Goal: Task Accomplishment & Management: Use online tool/utility

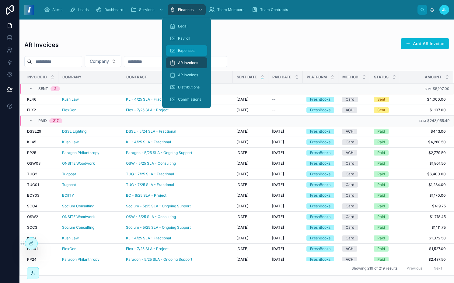
click at [189, 50] on span "Expenses" at bounding box center [186, 50] width 16 height 5
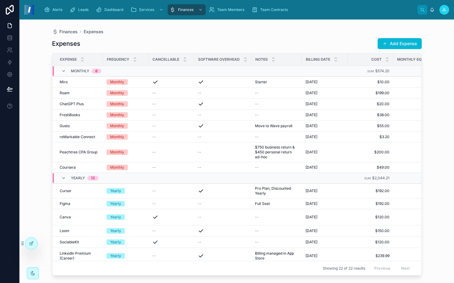
click at [265, 40] on div "Expenses Add Expense" at bounding box center [237, 44] width 370 height 12
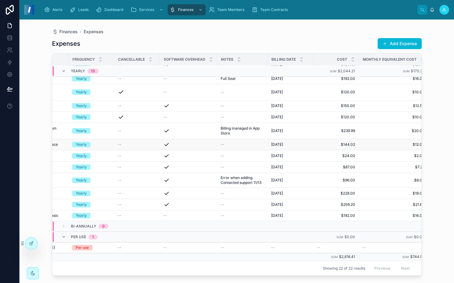
scroll to position [138, 0]
